Goal: Obtain resource: Obtain resource

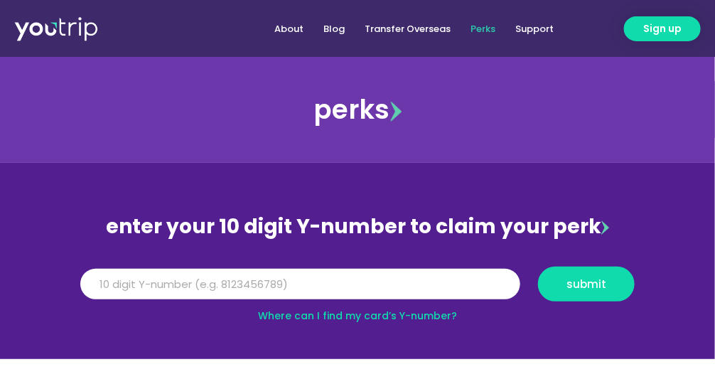
click at [409, 311] on link "Where can I find my card’s Y-number?" at bounding box center [357, 315] width 199 height 14
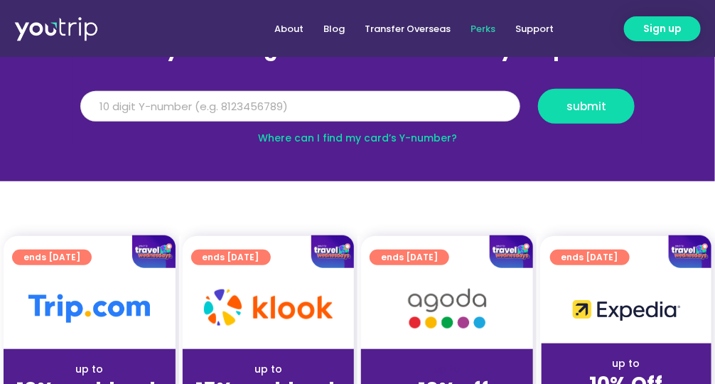
click at [154, 109] on input "Y Number" at bounding box center [300, 106] width 440 height 31
click at [301, 97] on input "Y Number" at bounding box center [300, 106] width 440 height 31
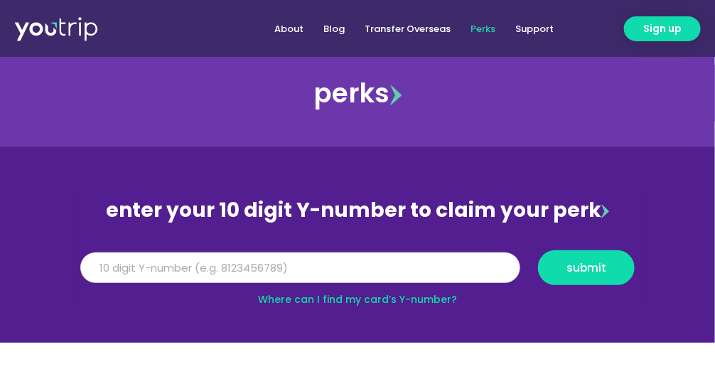
scroll to position [0, 0]
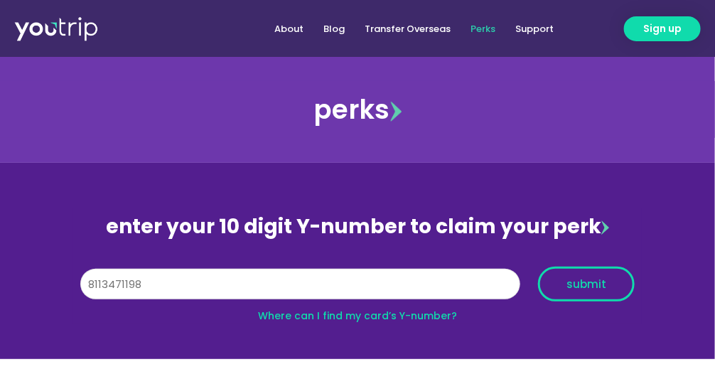
type input "8113471198"
click at [603, 282] on span "submit" at bounding box center [586, 284] width 40 height 11
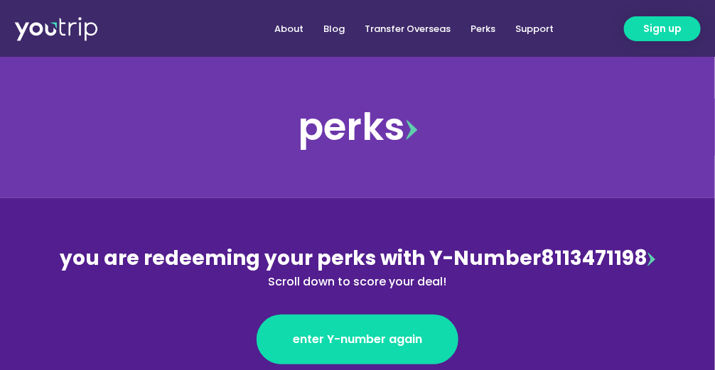
scroll to position [88, 0]
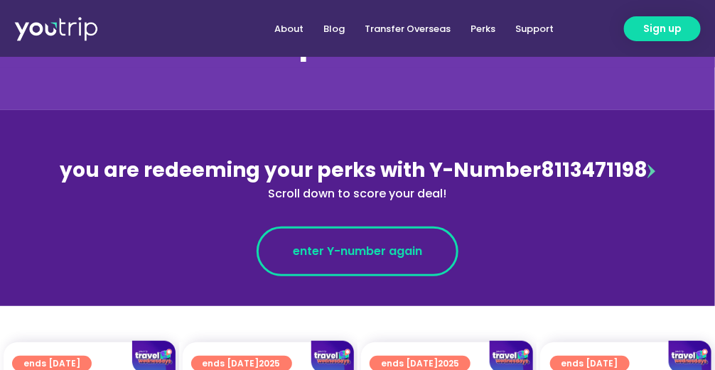
click at [350, 237] on link "enter Y-number again" at bounding box center [358, 252] width 202 height 50
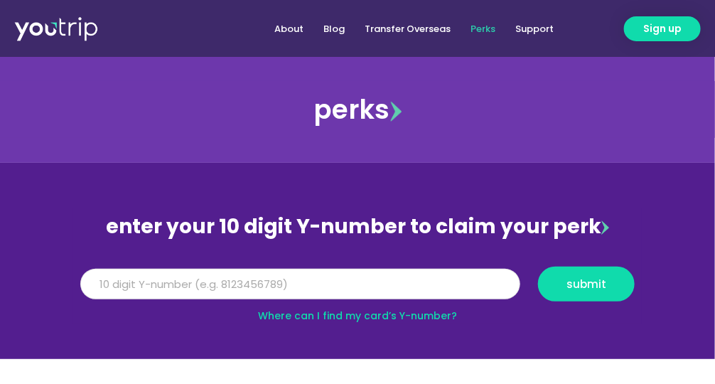
click at [116, 274] on input "Y Number" at bounding box center [300, 284] width 440 height 31
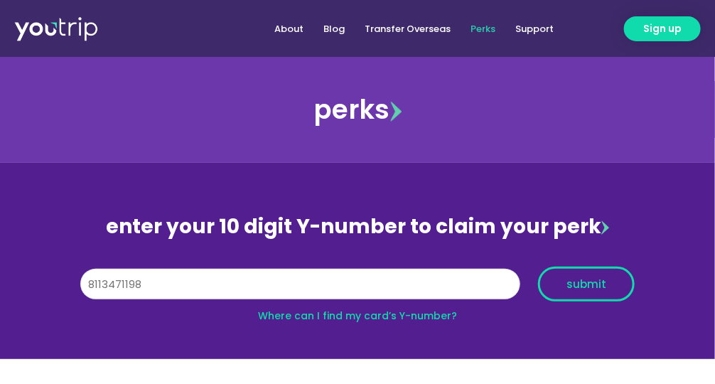
type input "8113471198"
click at [578, 285] on span "submit" at bounding box center [586, 284] width 40 height 11
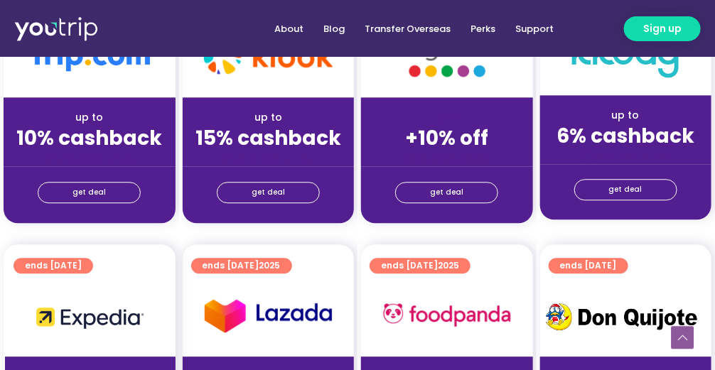
scroll to position [1154, 0]
